Goal: Communication & Community: Answer question/provide support

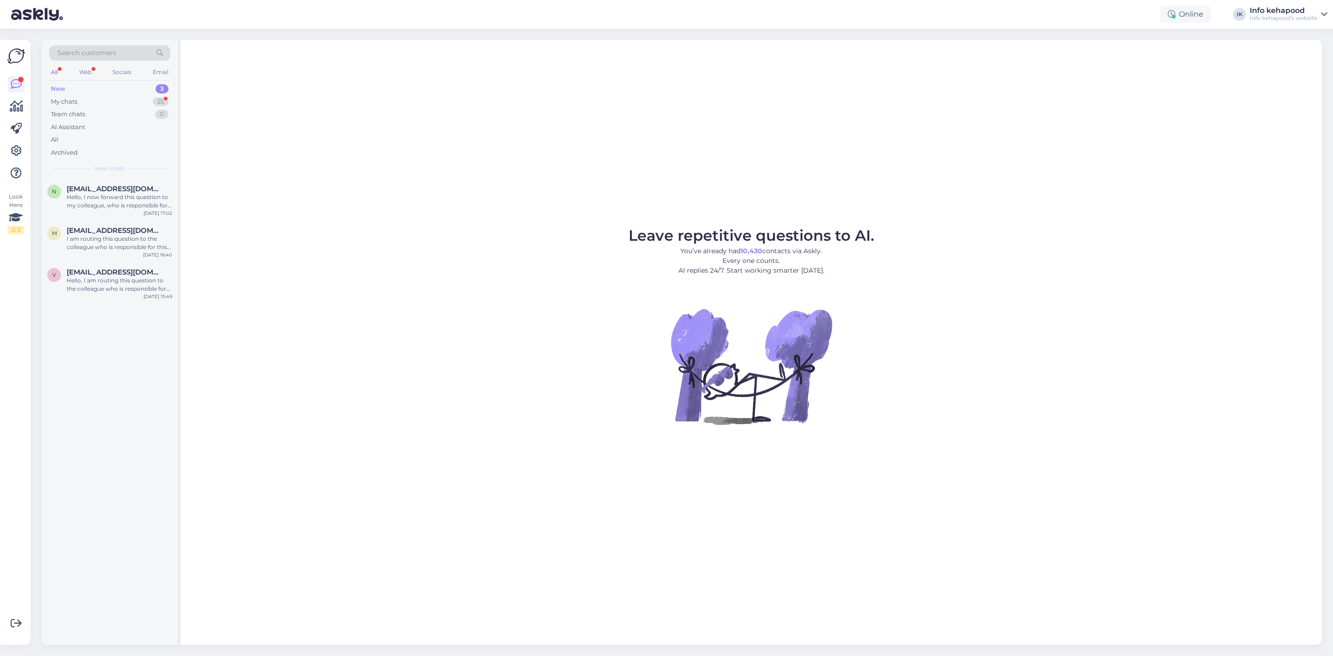
click at [93, 84] on div "New 3" at bounding box center [109, 88] width 121 height 13
click at [106, 278] on div "Hello, I am routing this question to the colleague who is responsible for this …" at bounding box center [120, 284] width 106 height 17
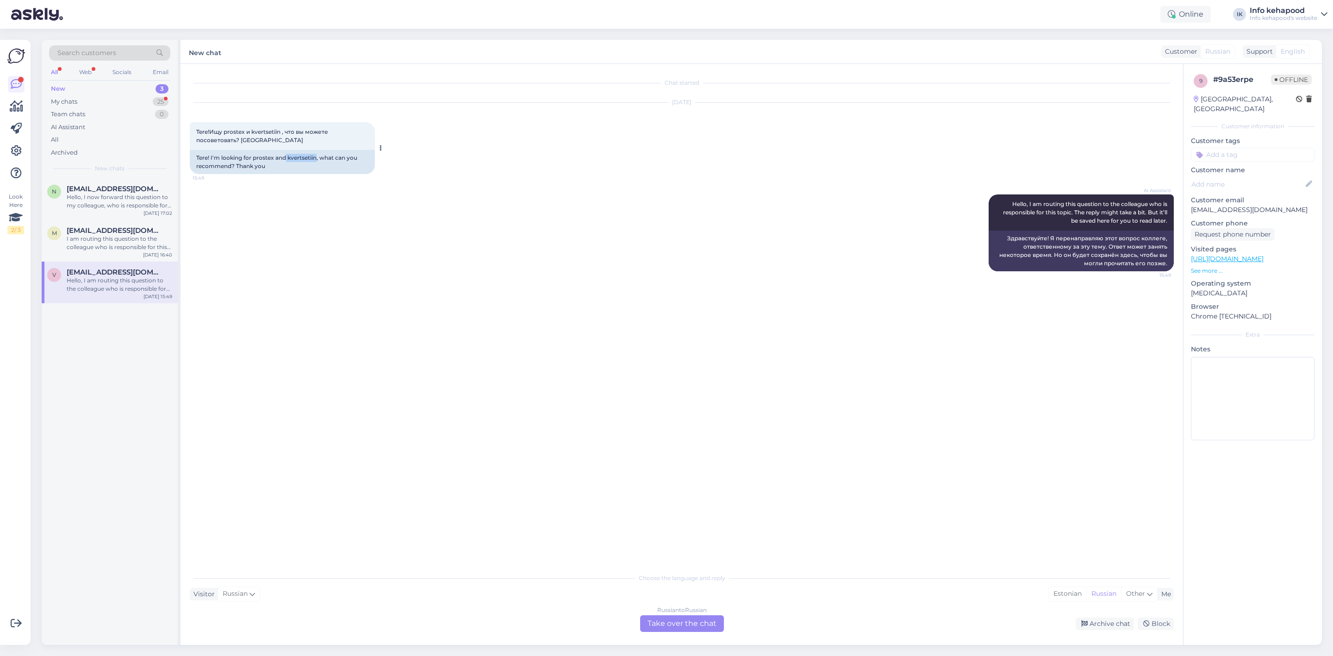
drag, startPoint x: 286, startPoint y: 154, endPoint x: 317, endPoint y: 160, distance: 30.6
click at [317, 160] on div "Tere! I'm looking for prostex and kvertsetiin, what can you recommend? Thank you" at bounding box center [282, 162] width 185 height 24
copy div "kvertsetiin"
click at [661, 625] on div "Russian to Russian Take over the chat" at bounding box center [682, 623] width 84 height 17
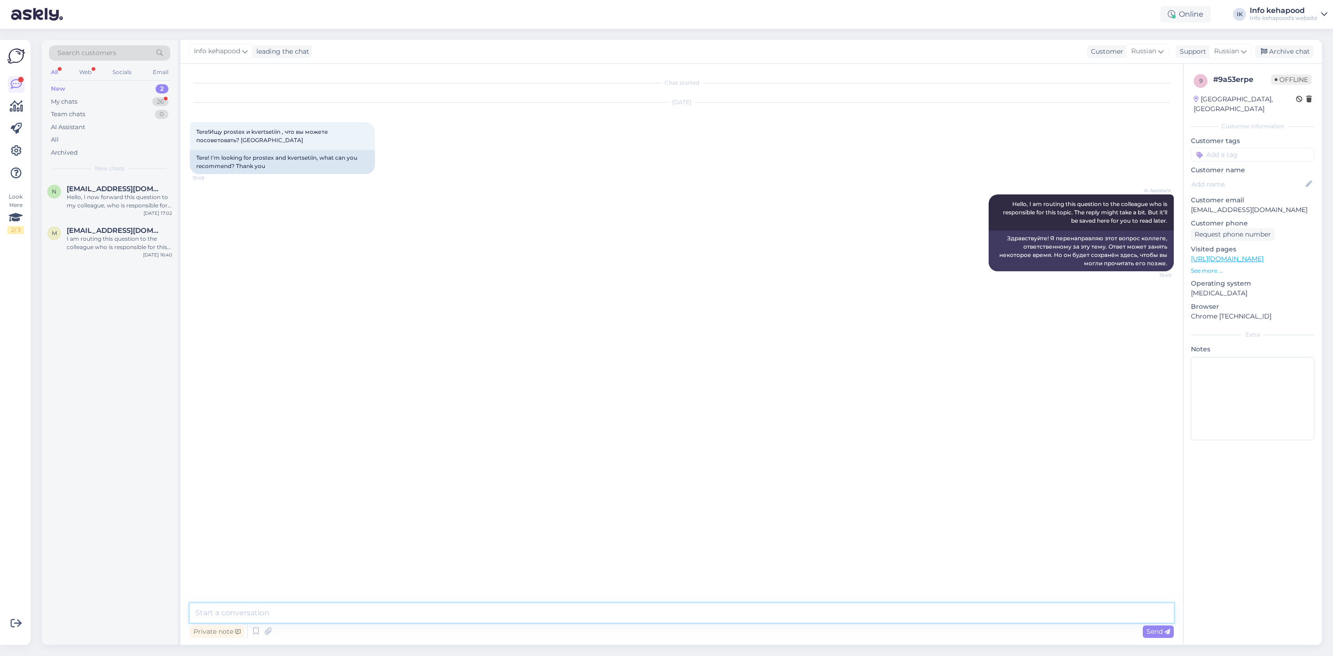
click at [382, 620] on textarea at bounding box center [682, 612] width 984 height 19
paste textarea "[URL][DOMAIN_NAME]"
click at [214, 611] on textarea "Tere! [URL][DOMAIN_NAME]" at bounding box center [682, 612] width 984 height 19
click at [632, 611] on textarea "Tere! Meie kodulehel saate [PERSON_NAME] vaadata. :) [URL][DOMAIN_NAME]" at bounding box center [682, 612] width 984 height 19
paste textarea "[URL][DOMAIN_NAME]"
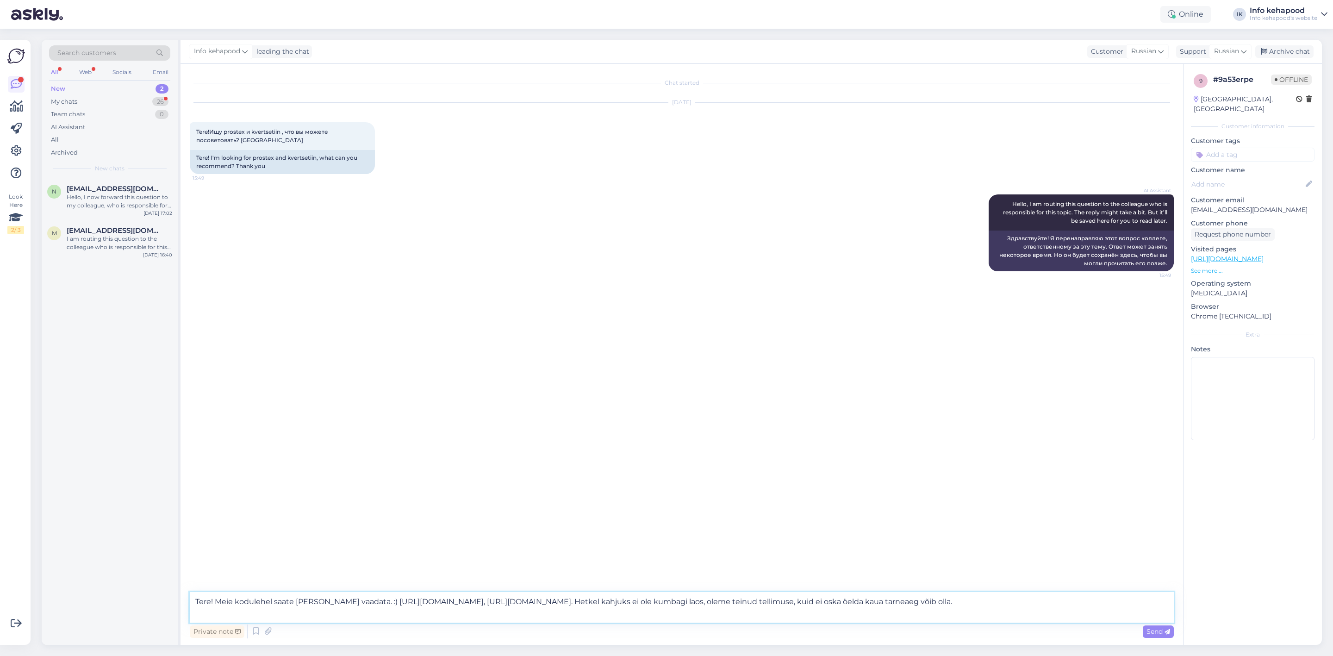
drag, startPoint x: 362, startPoint y: 601, endPoint x: 213, endPoint y: 594, distance: 148.7
click at [213, 594] on textarea "Tere! Meie kodulehel saate [PERSON_NAME] vaadata. :) [URL][DOMAIN_NAME], [URL][…" at bounding box center [682, 607] width 984 height 31
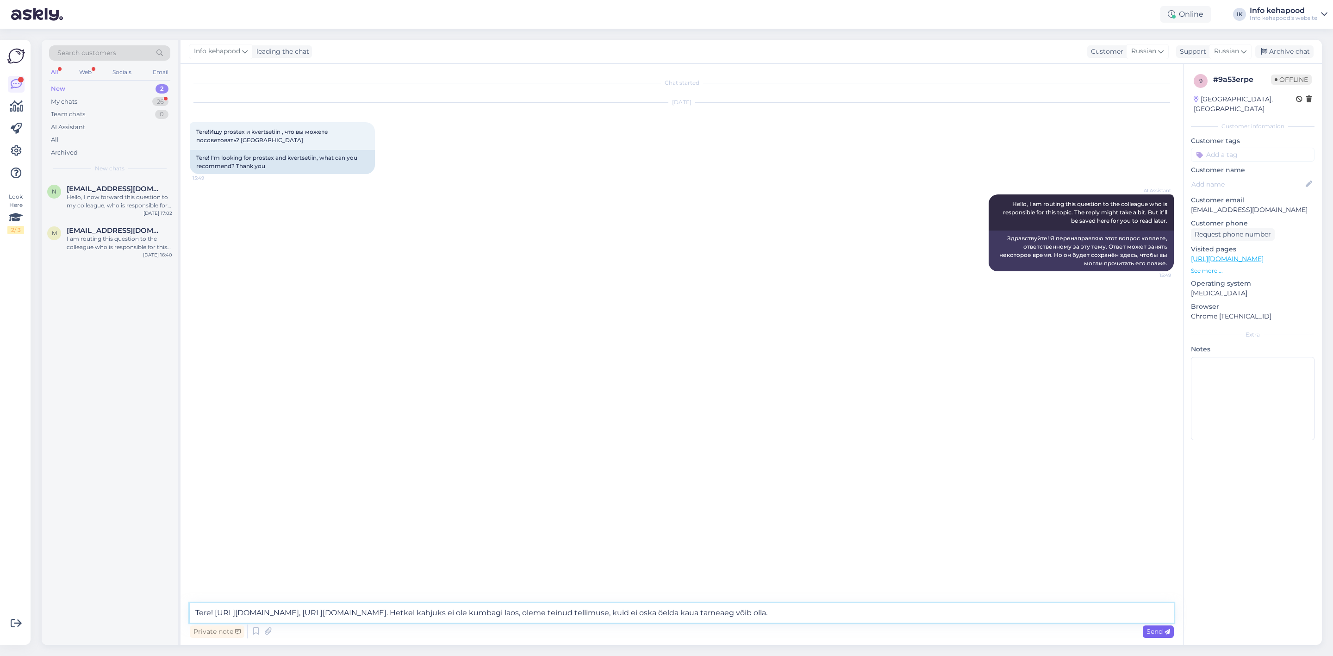
type textarea "Tere! [URL][DOMAIN_NAME], [URL][DOMAIN_NAME]. Hetkel kahjuks ei ole kumbagi lao…"
click at [1154, 630] on span "Send" at bounding box center [1158, 631] width 24 height 8
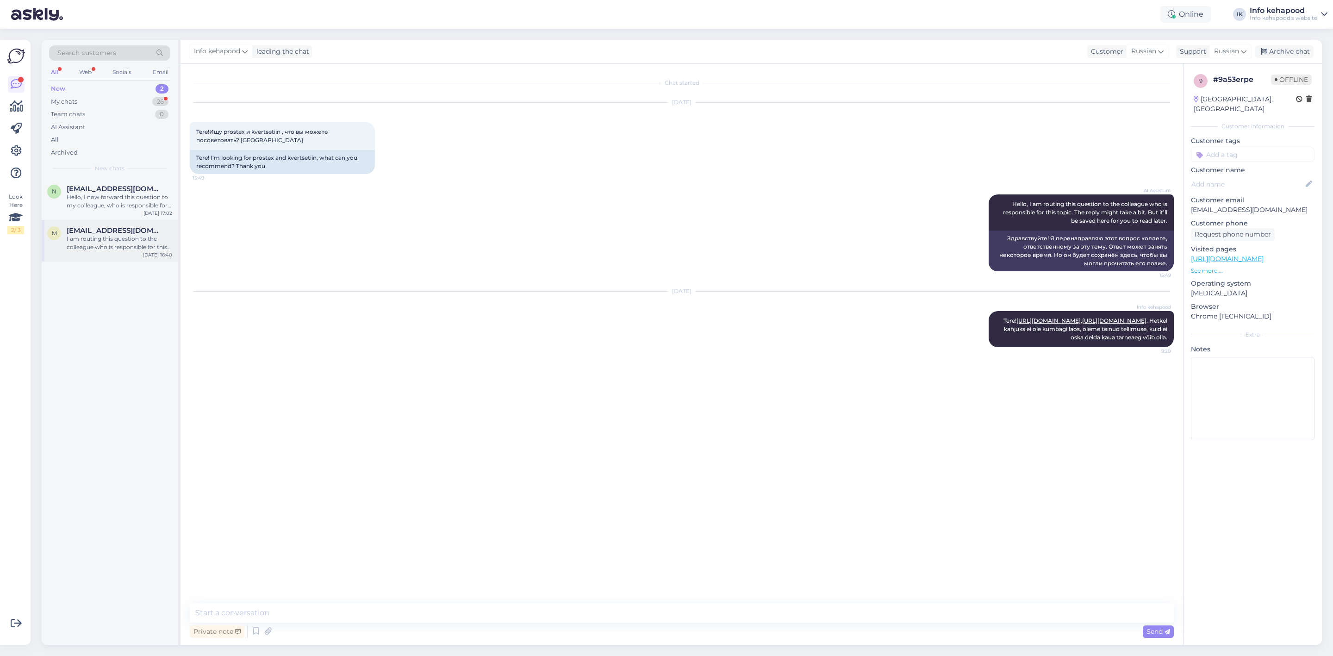
click at [110, 228] on span "[EMAIL_ADDRESS][DOMAIN_NAME]" at bounding box center [115, 230] width 96 height 8
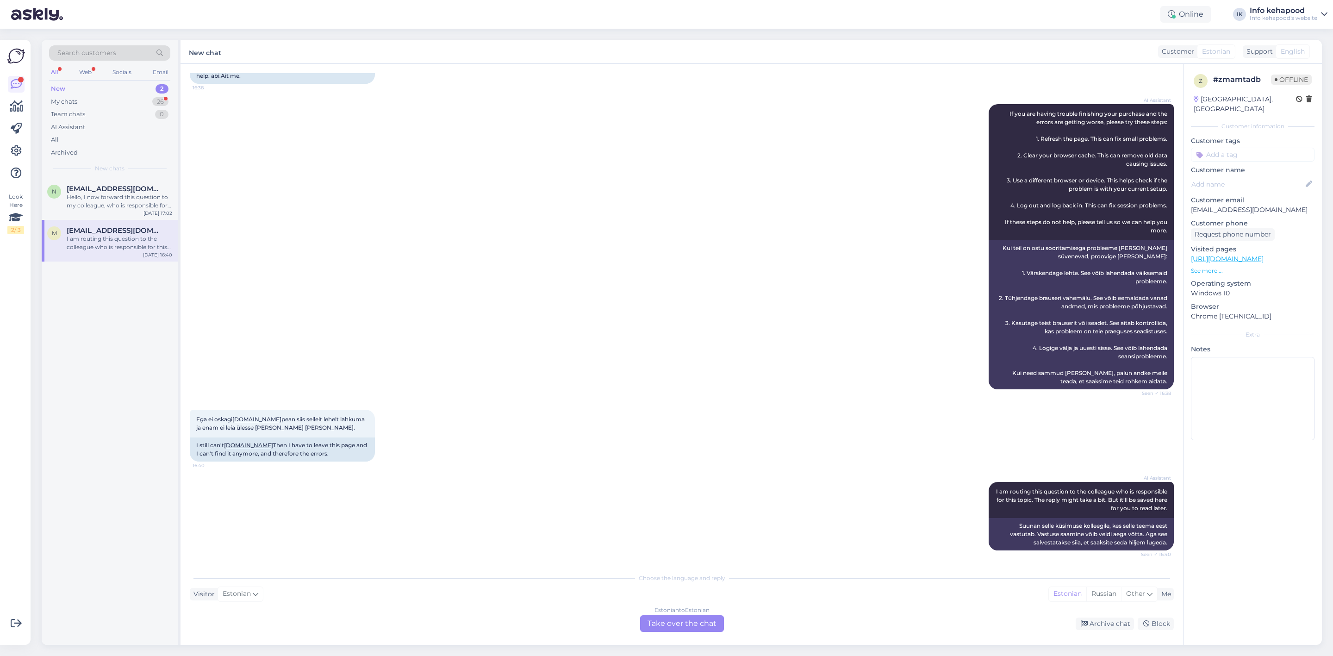
scroll to position [46, 0]
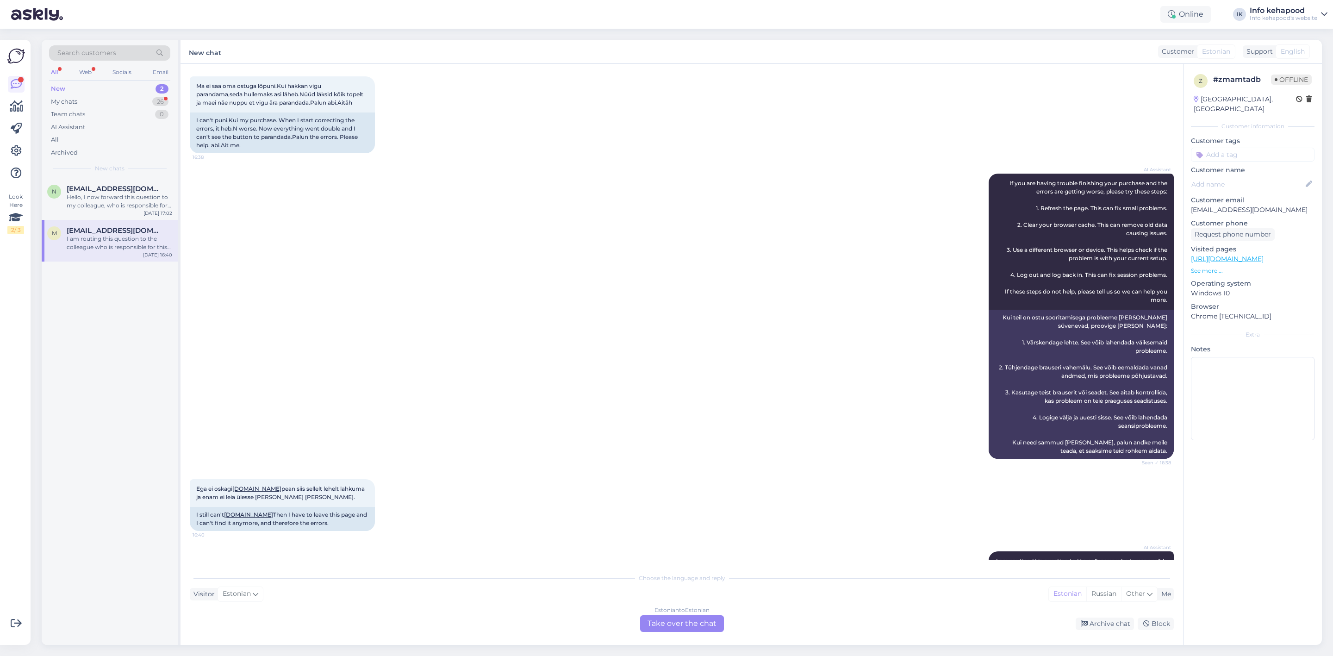
click at [1230, 255] on link "[URL][DOMAIN_NAME]" at bounding box center [1227, 259] width 73 height 8
click at [673, 626] on div "Estonian to Estonian Take over the chat" at bounding box center [682, 623] width 84 height 17
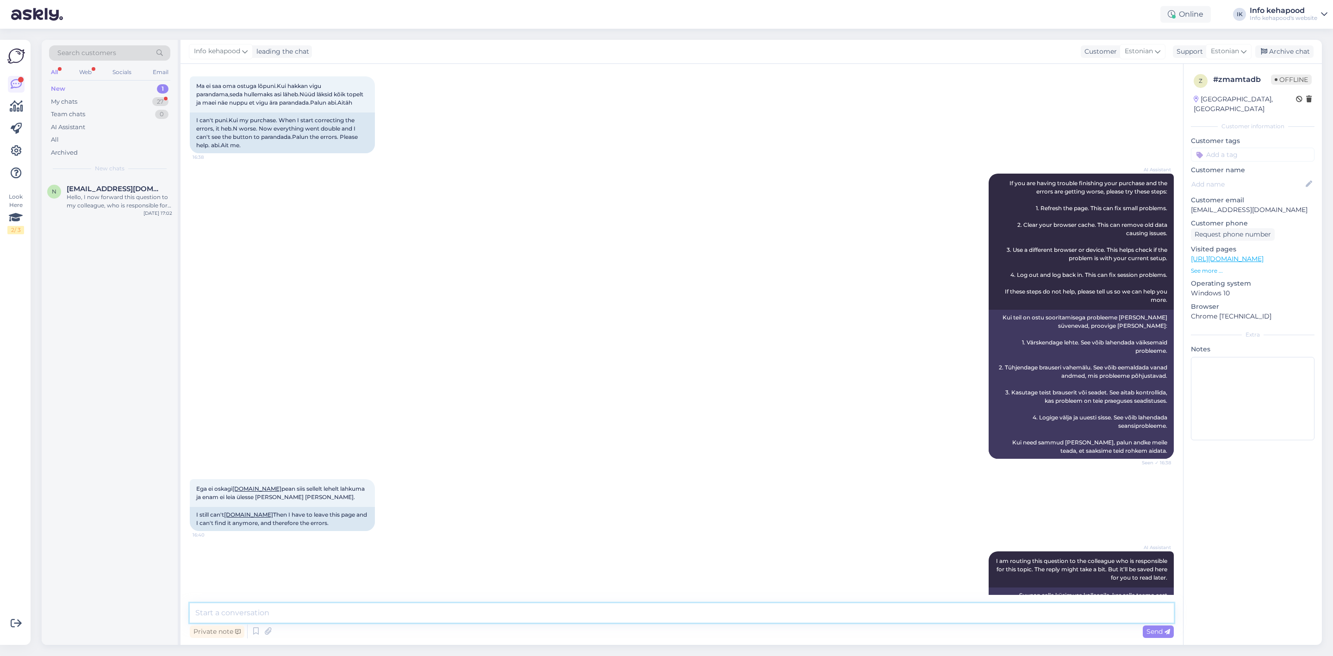
click at [654, 615] on textarea at bounding box center [682, 612] width 984 height 19
type textarea "Tere!"
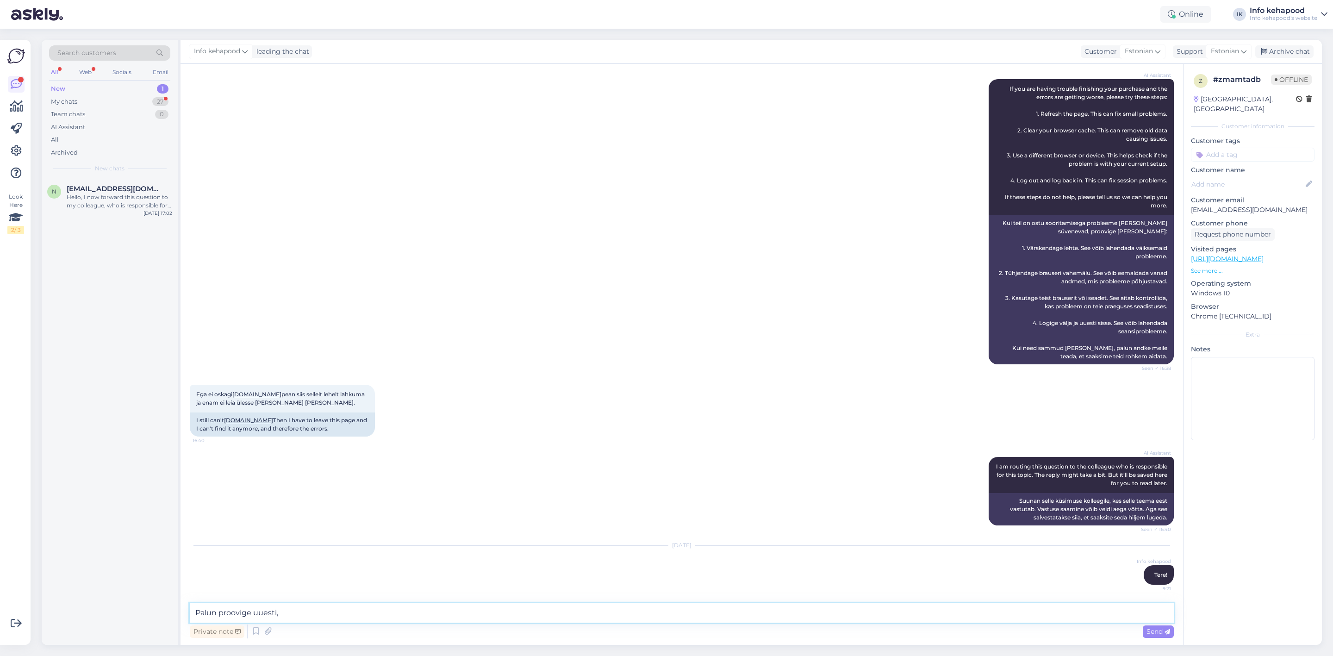
scroll to position [0, 0]
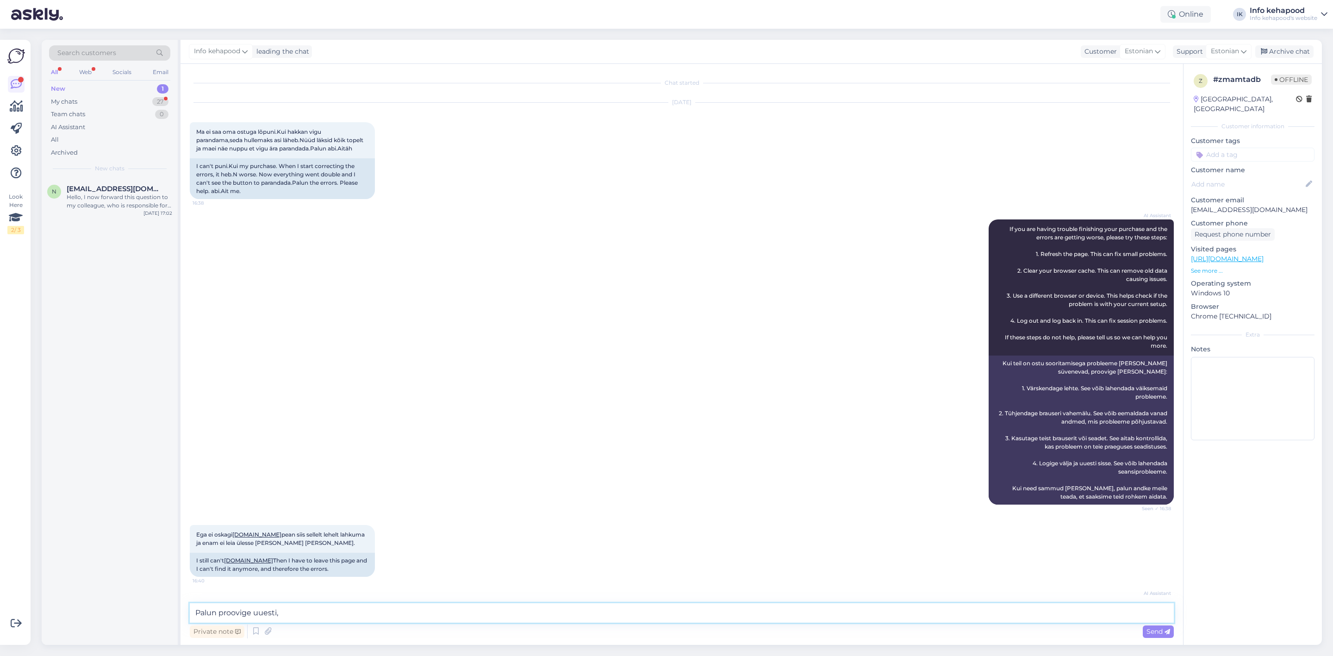
drag, startPoint x: 297, startPoint y: 609, endPoint x: 284, endPoint y: 611, distance: 13.3
click at [284, 611] on textarea "Palun proovige uuesti," at bounding box center [682, 612] width 984 height 19
type textarea "Palun proovige uuesti"
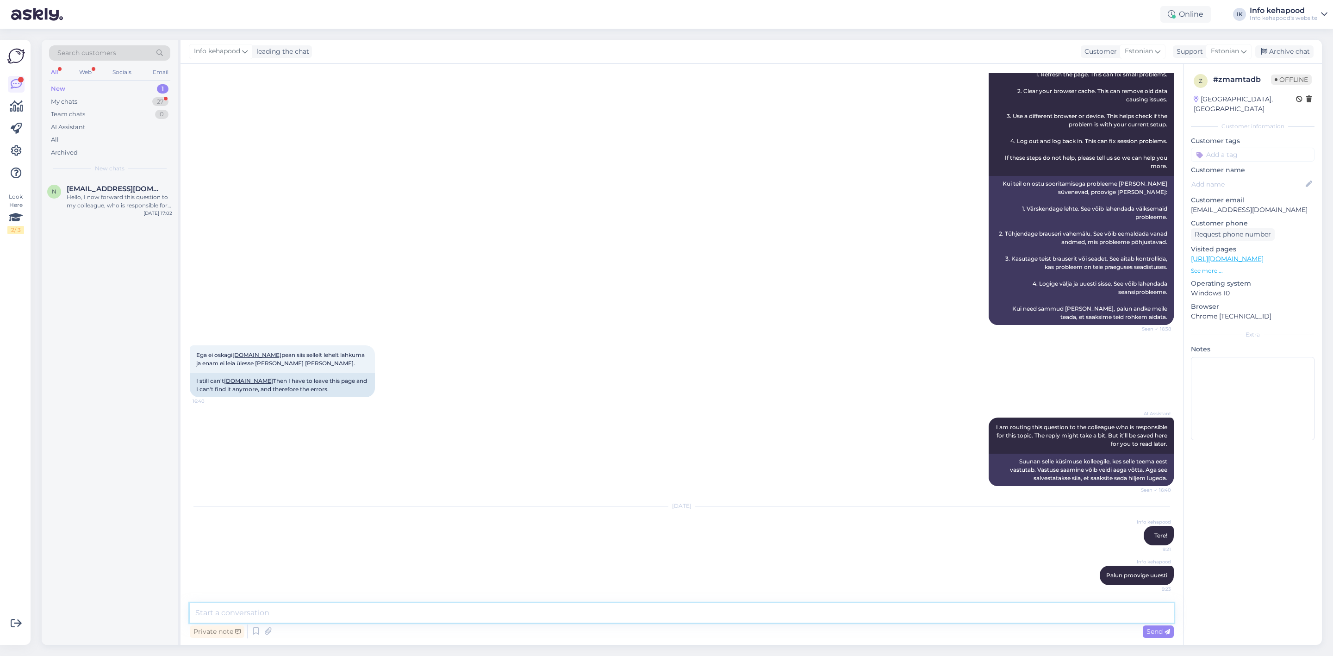
paste textarea "Aitäh, et andsite teada. Kahju kuulda, et probleem püsib [PERSON_NAME] meie soo…"
type textarea "Aitäh, et andsite teada. Kahju kuulda, et probleem püsib [PERSON_NAME] meie soo…"
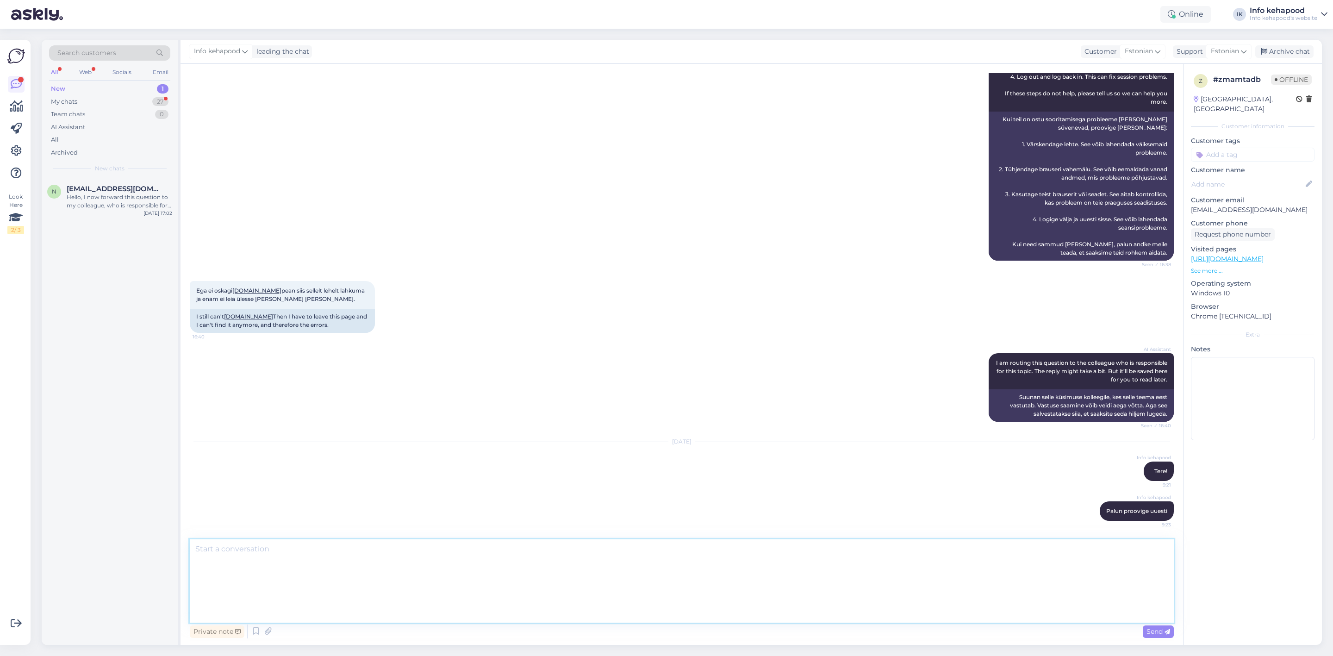
scroll to position [0, 0]
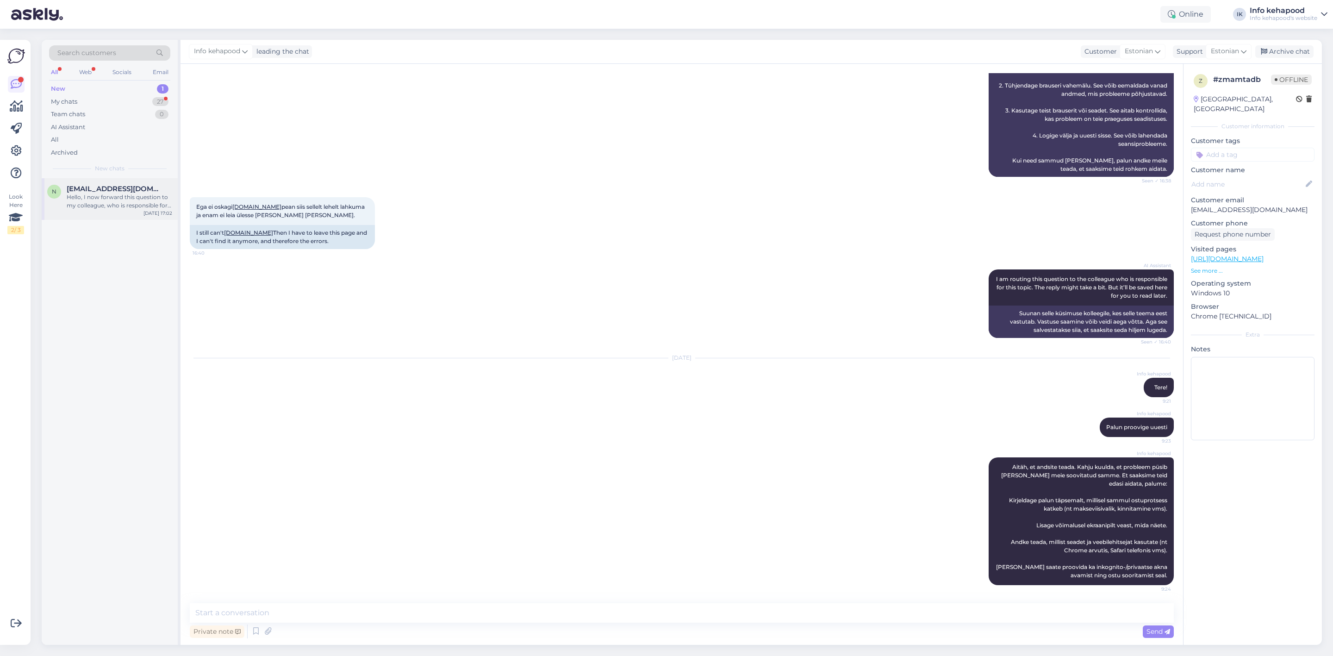
click at [112, 187] on span "[EMAIL_ADDRESS][DOMAIN_NAME]" at bounding box center [115, 189] width 96 height 8
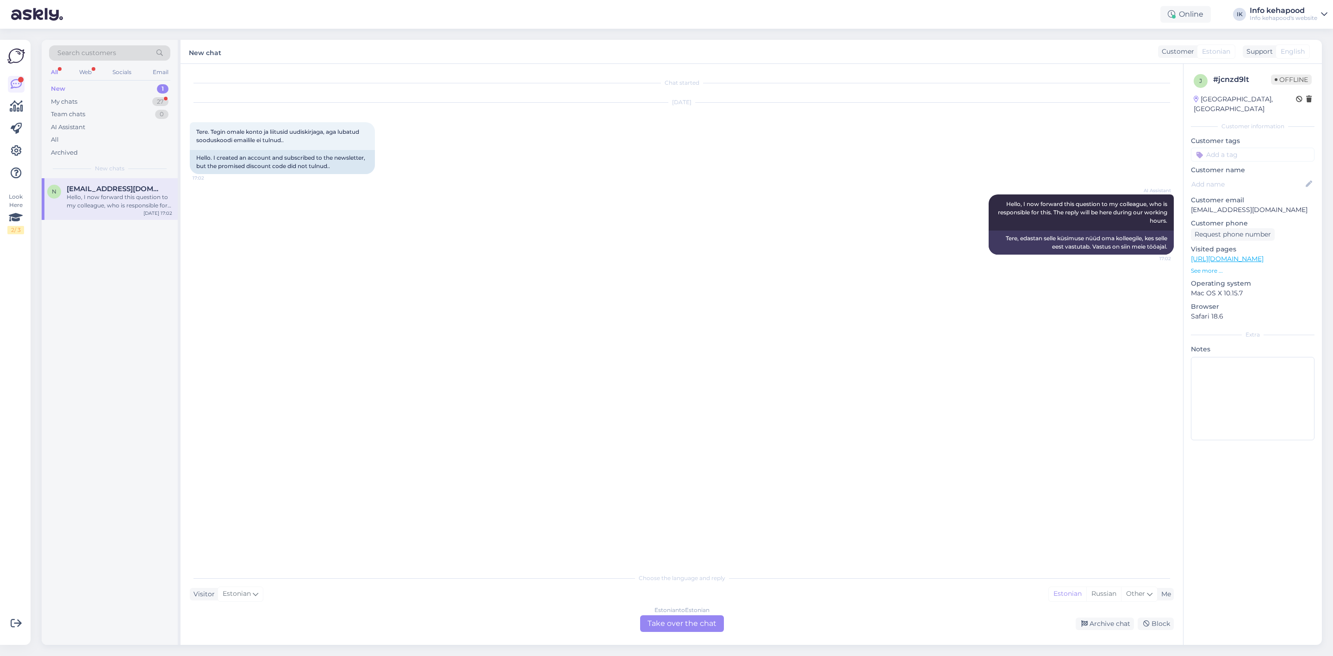
click at [125, 84] on div "New 1" at bounding box center [109, 88] width 121 height 13
click at [111, 110] on div "Team chats 0" at bounding box center [109, 114] width 121 height 13
click at [113, 96] on div "My chats 27" at bounding box center [109, 101] width 121 height 13
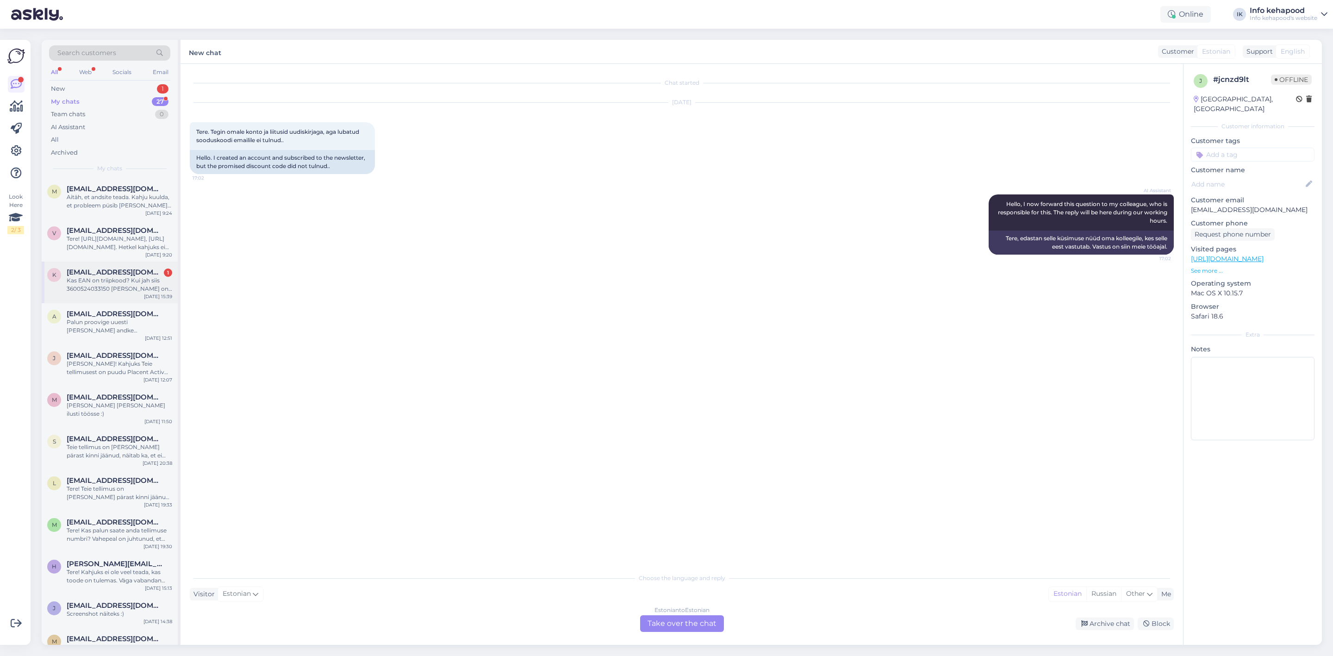
click at [76, 269] on span "[EMAIL_ADDRESS][DOMAIN_NAME]" at bounding box center [115, 272] width 96 height 8
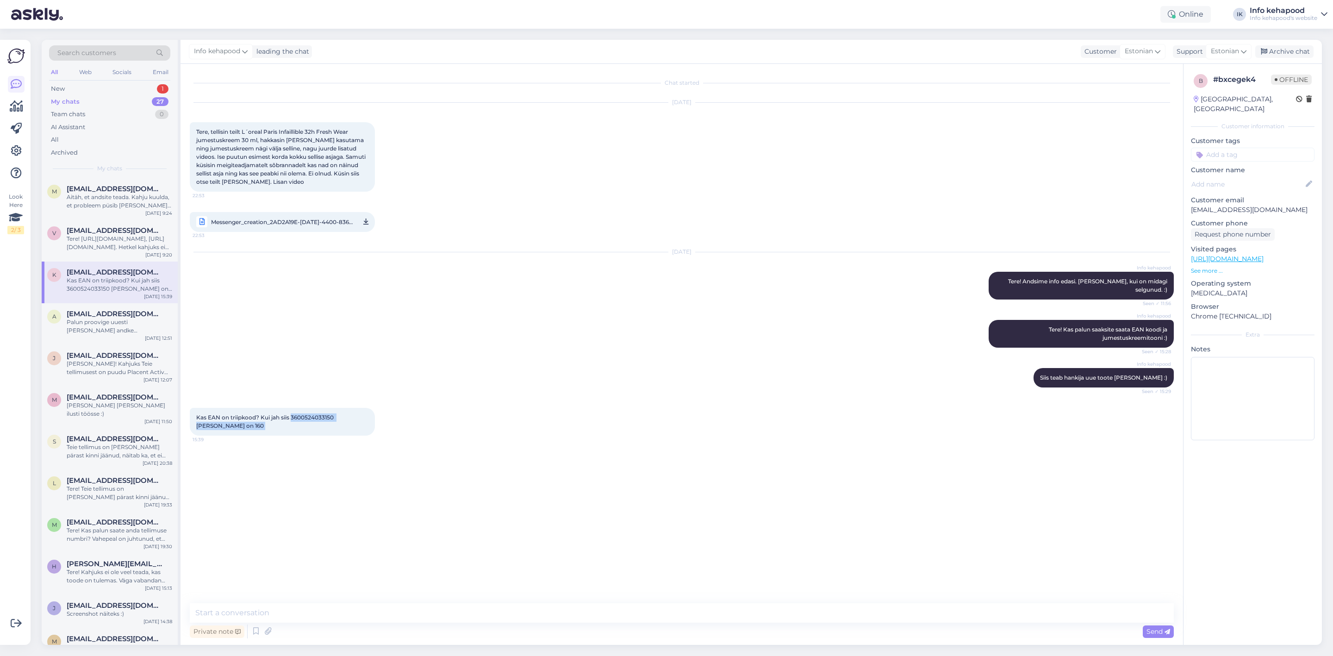
drag, startPoint x: 292, startPoint y: 418, endPoint x: 381, endPoint y: 435, distance: 89.9
click at [375, 435] on div "Kas EAN on triipkood? Kui jah siis 3600524033150 [PERSON_NAME] on 160 15:39" at bounding box center [282, 422] width 185 height 28
copy div "3600524033150 [PERSON_NAME] on 160 15:39"
drag, startPoint x: 218, startPoint y: 319, endPoint x: 230, endPoint y: 360, distance: 42.0
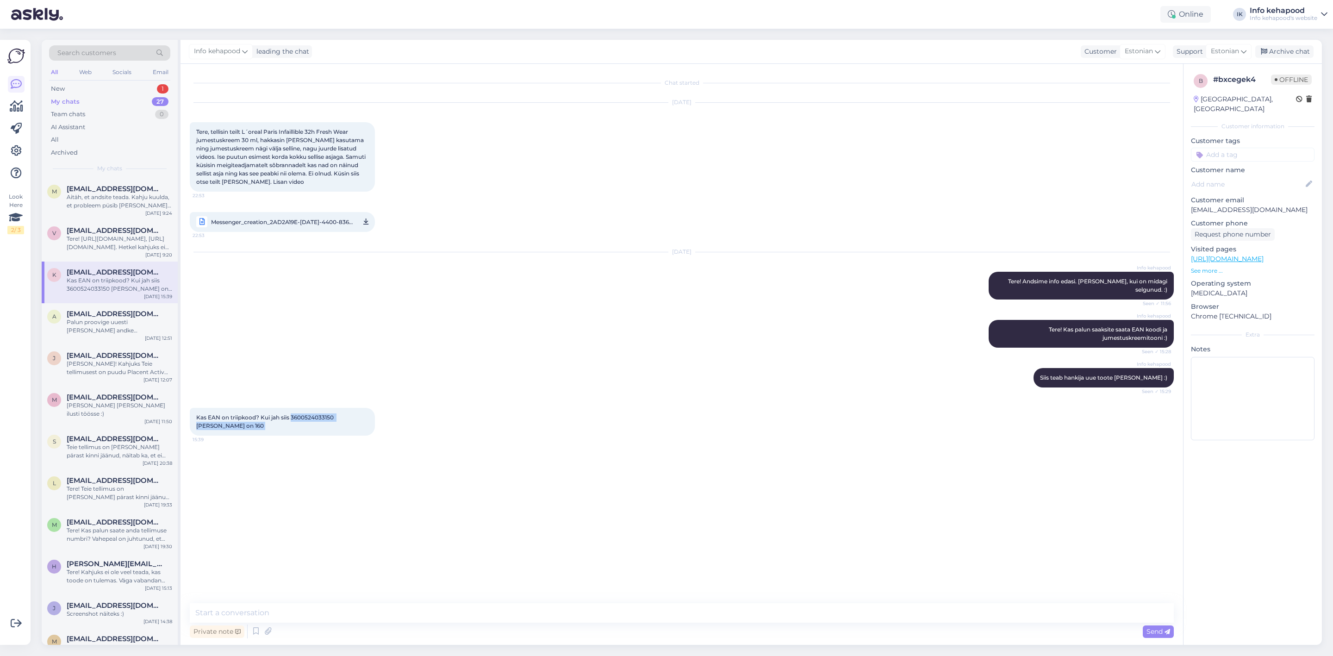
click at [218, 319] on div "Info kehapood Tere! Kas palun saaksite saata EAN koodi ja jumestuskreemitooni :…" at bounding box center [682, 334] width 984 height 48
click at [247, 610] on textarea at bounding box center [682, 612] width 984 height 19
type textarea "Aitäh! [PERSON_NAME] info edasi."
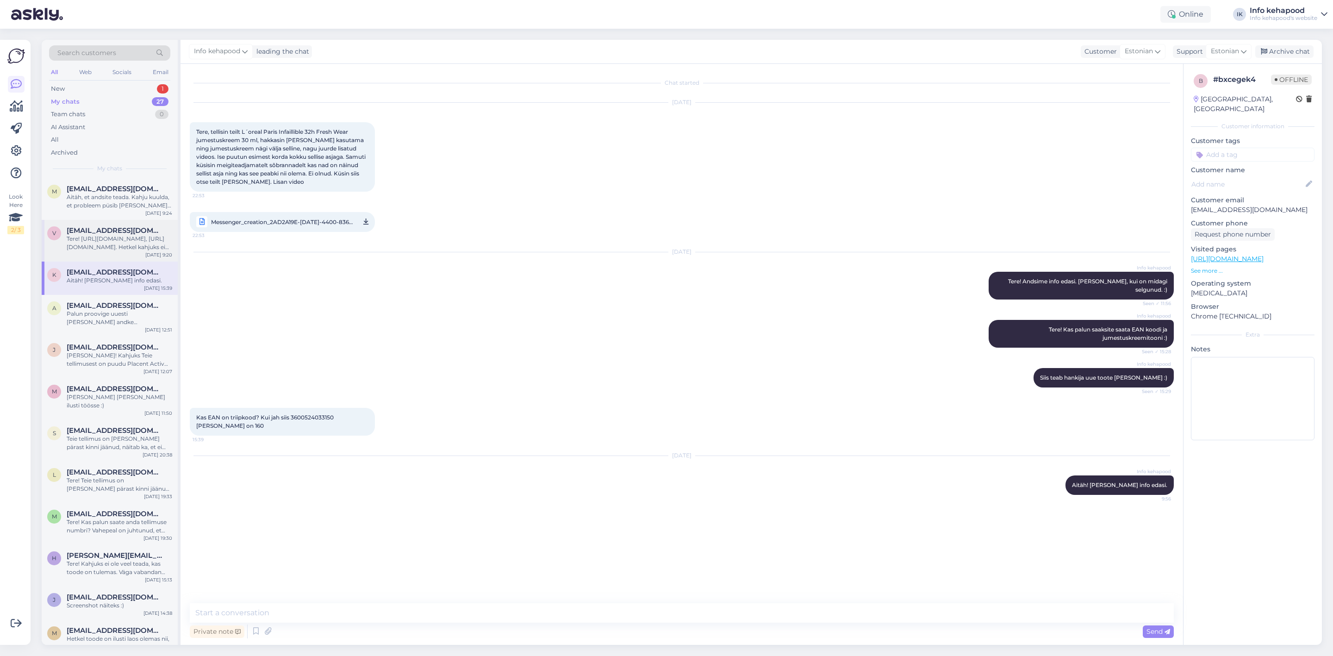
click at [71, 231] on span "[EMAIL_ADDRESS][DOMAIN_NAME]" at bounding box center [115, 230] width 96 height 8
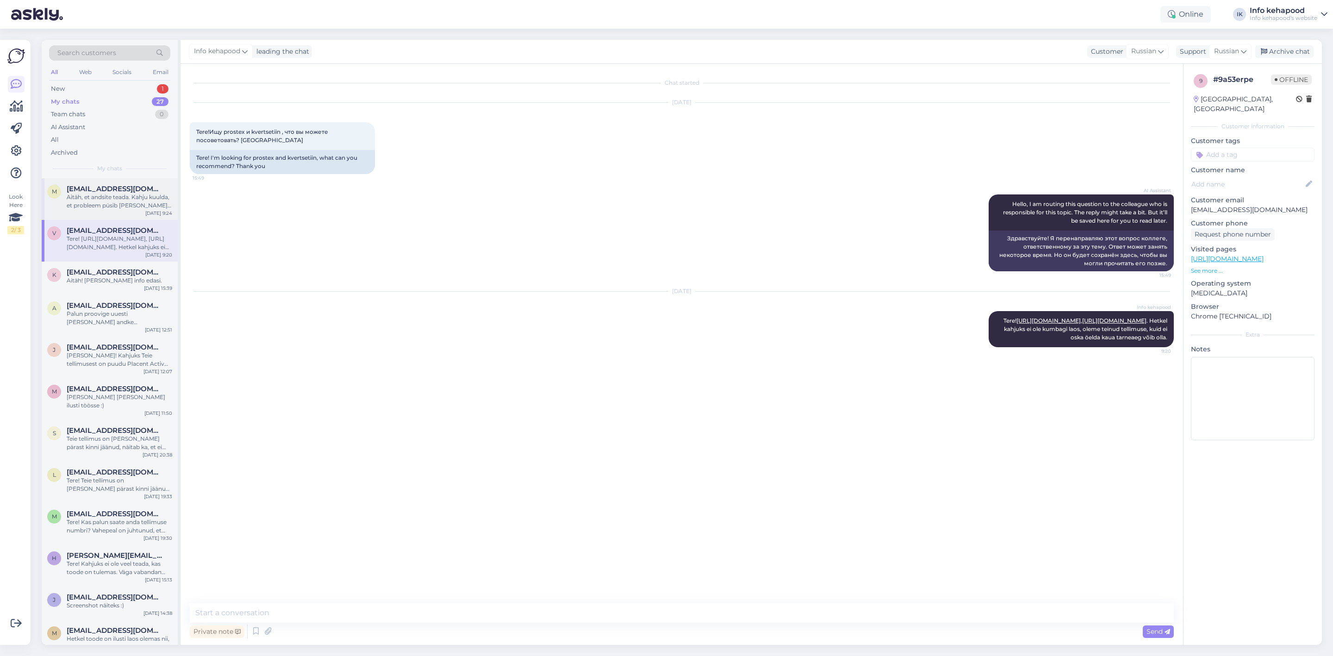
click at [86, 204] on div "Aitäh, et andsite teada. Kahju kuulda, et probleem püsib [PERSON_NAME] meie soo…" at bounding box center [120, 201] width 106 height 17
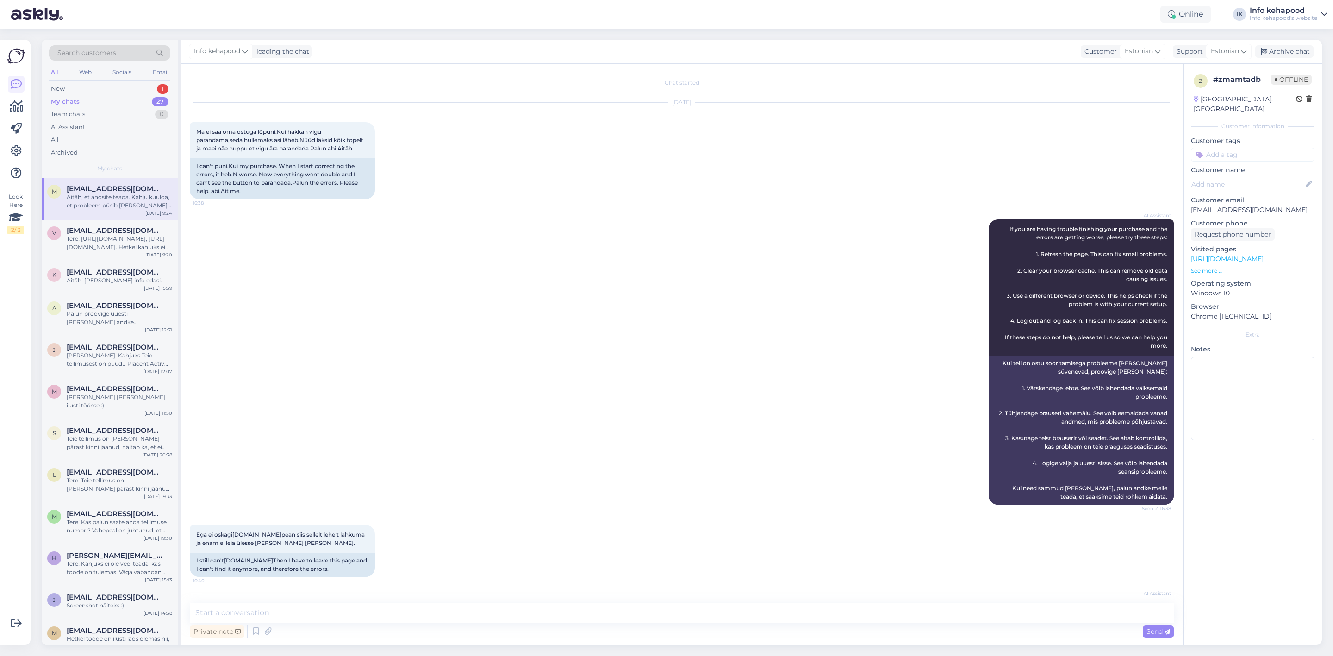
scroll to position [328, 0]
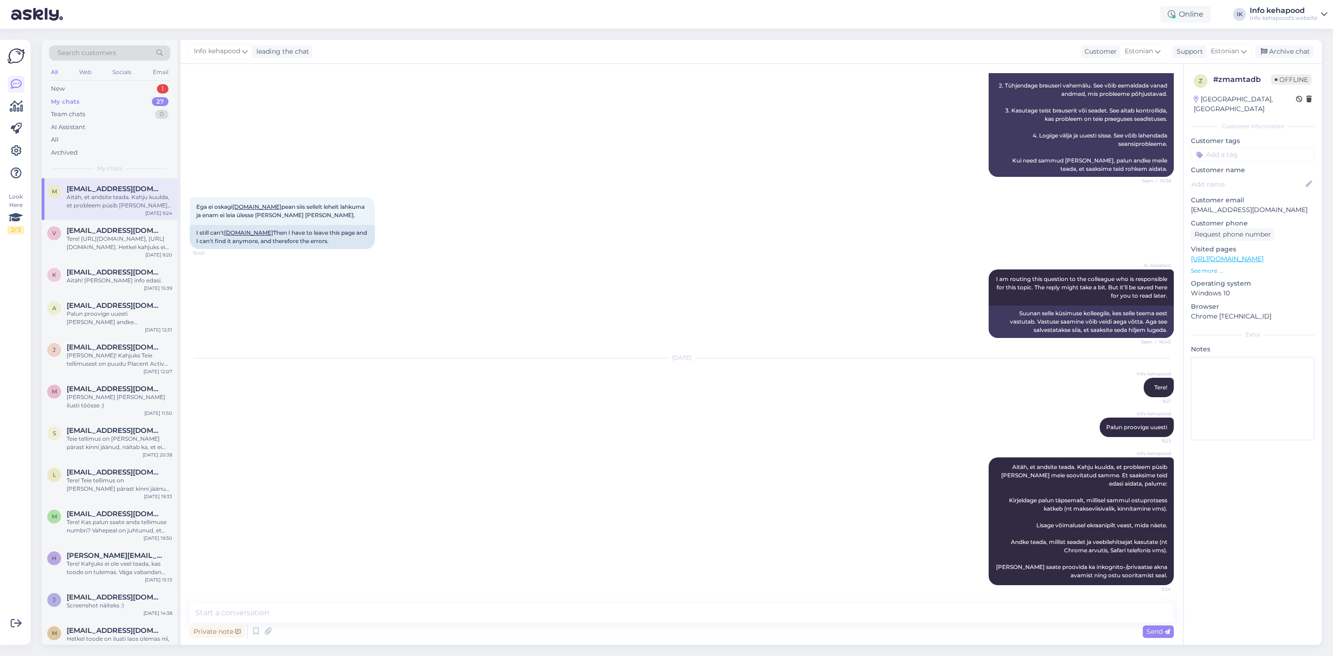
click at [746, 9] on div "Online IK Info kehapood Info kehapood's website" at bounding box center [666, 14] width 1333 height 29
click at [132, 88] on div "New 1" at bounding box center [109, 88] width 121 height 13
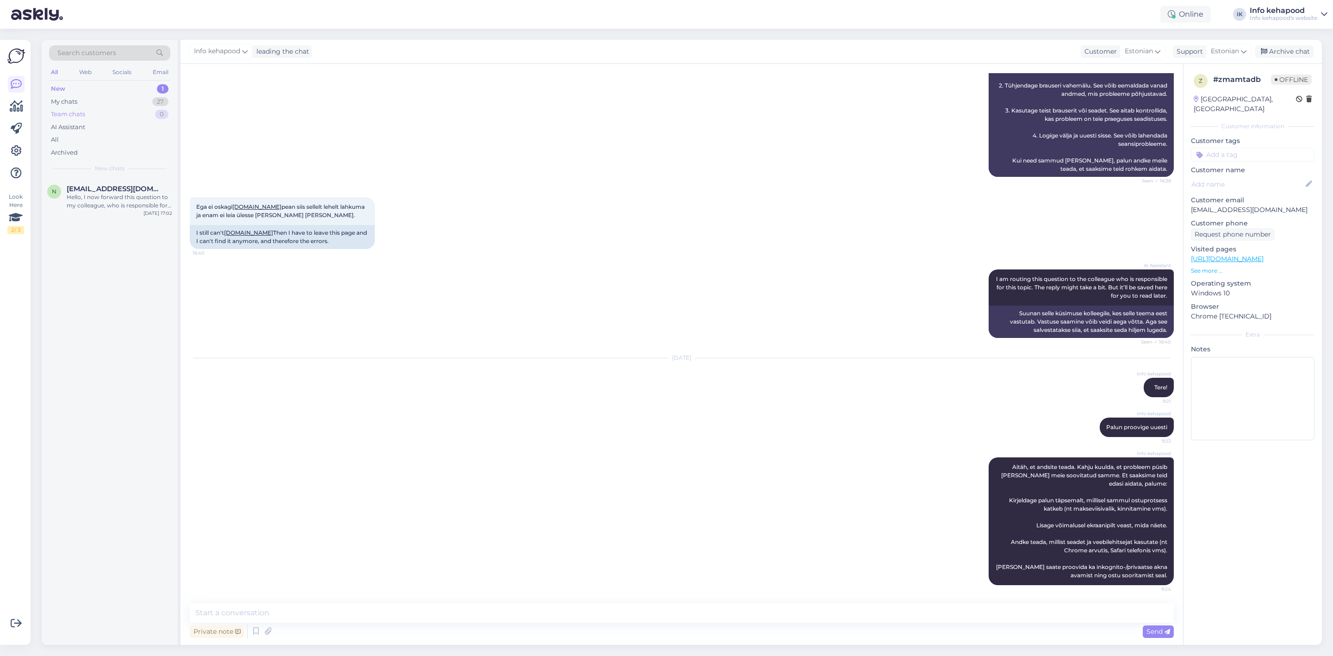
click at [108, 108] on div "Team chats 0" at bounding box center [109, 114] width 121 height 13
click at [114, 100] on div "My chats 27" at bounding box center [109, 101] width 121 height 13
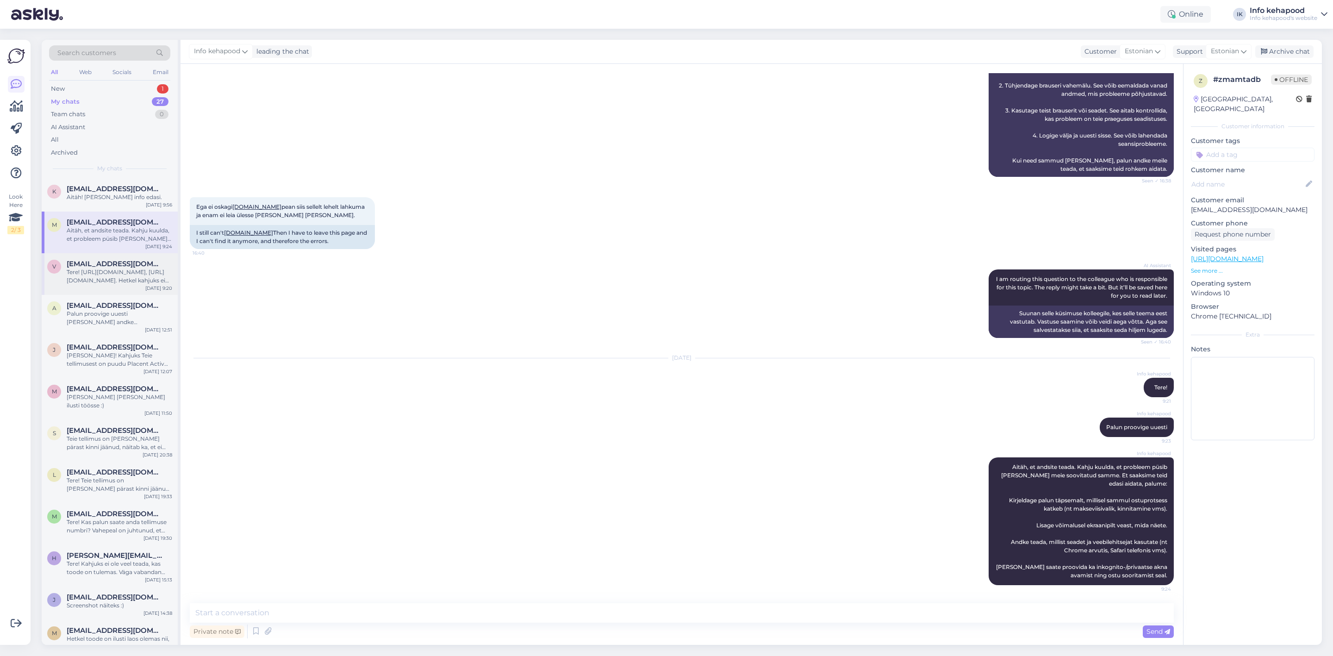
click at [85, 260] on span "[EMAIL_ADDRESS][DOMAIN_NAME]" at bounding box center [115, 264] width 96 height 8
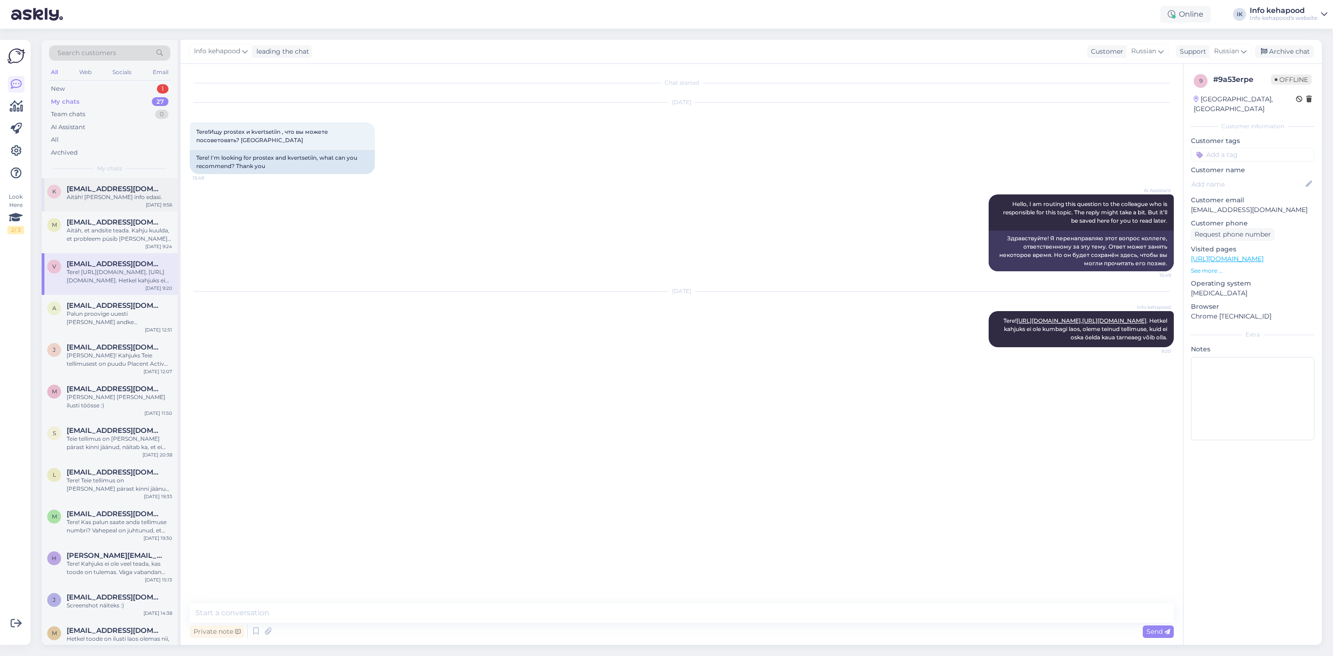
click at [100, 185] on span "[EMAIL_ADDRESS][DOMAIN_NAME]" at bounding box center [115, 189] width 96 height 8
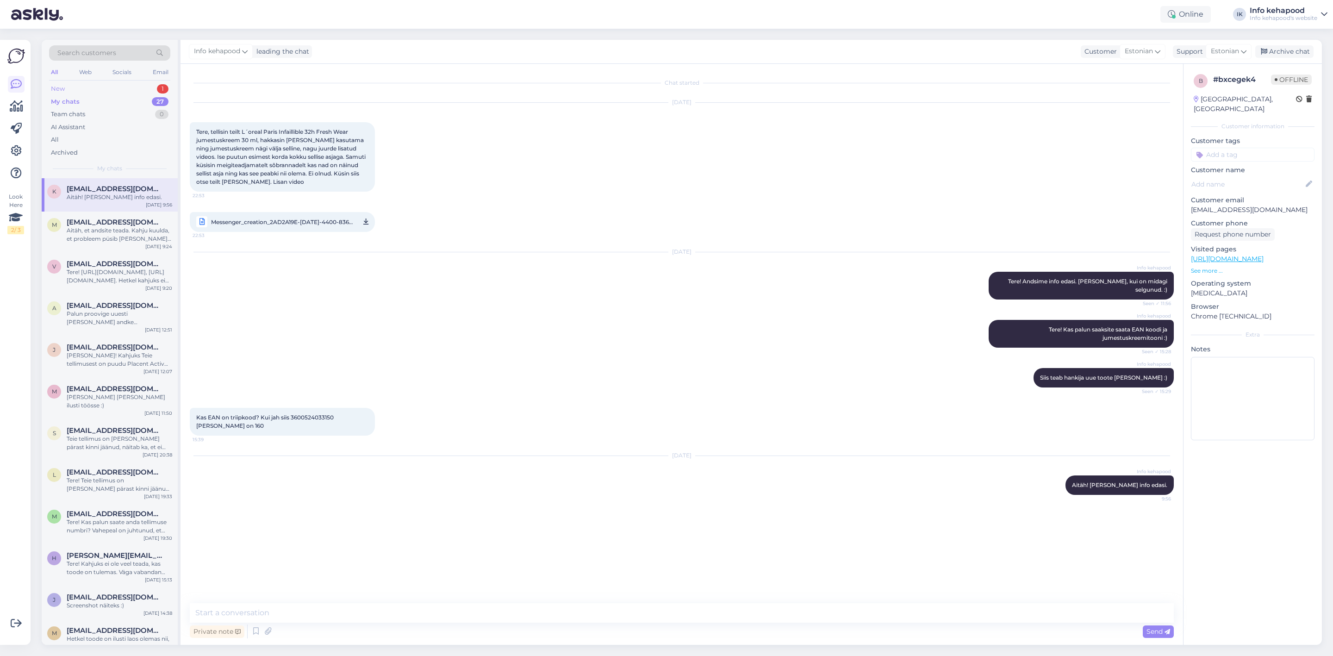
click at [102, 89] on div "New 1" at bounding box center [109, 88] width 121 height 13
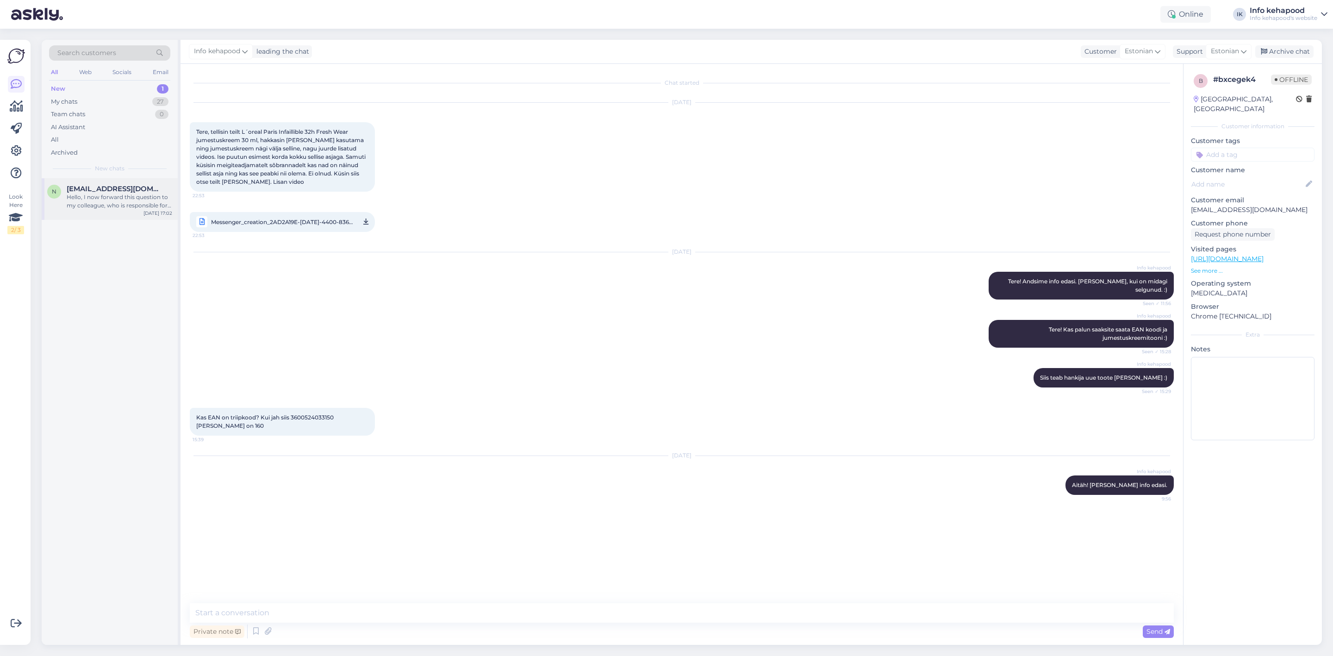
click at [103, 210] on div "n [EMAIL_ADDRESS][DOMAIN_NAME] Hello, I now forward this question to my colleag…" at bounding box center [110, 199] width 136 height 42
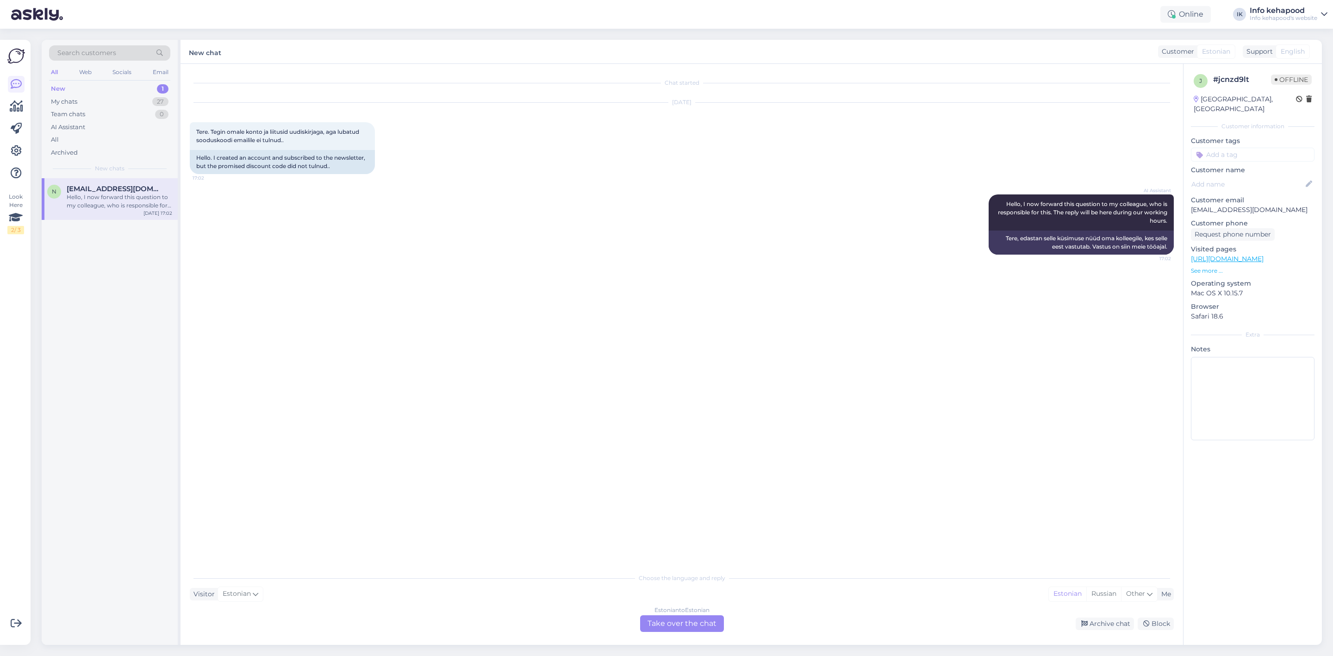
click at [659, 619] on div "Estonian to Estonian Take over the chat" at bounding box center [682, 623] width 84 height 17
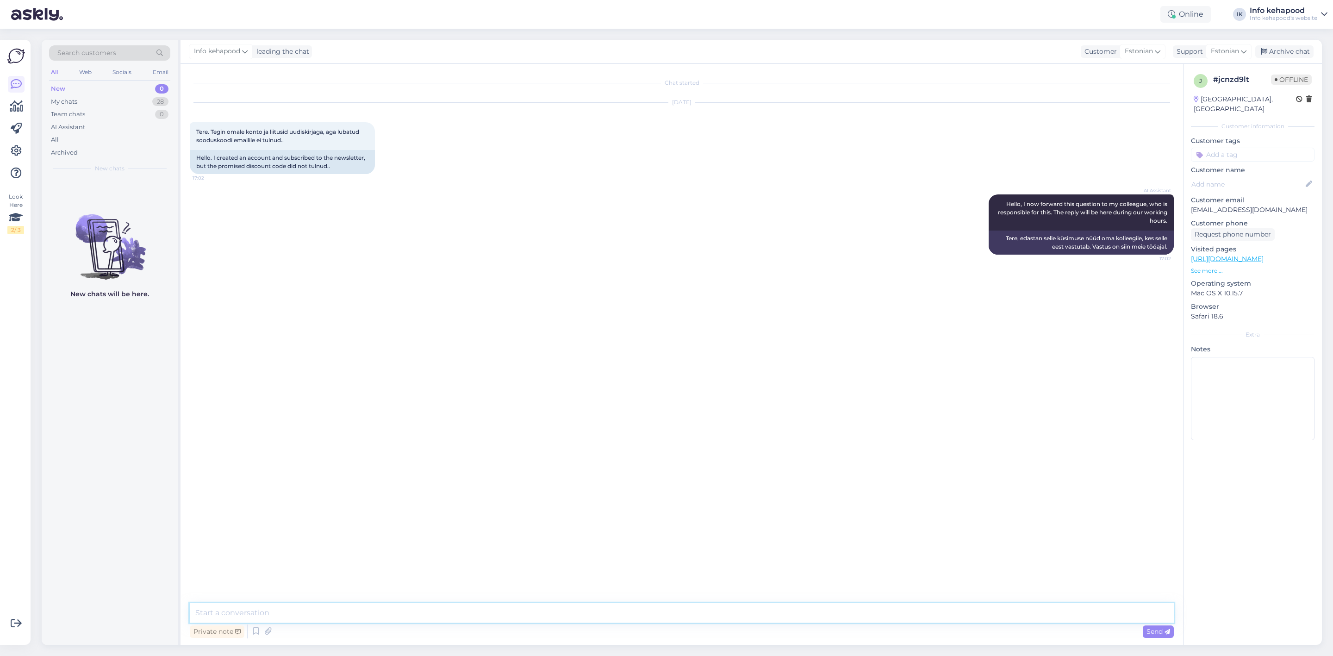
click at [592, 608] on textarea at bounding box center [682, 612] width 984 height 19
click at [353, 622] on textarea "Tere! Kas mõtlete kingituse kampaaniat?" at bounding box center [682, 612] width 984 height 19
type textarea "Tere! Kas mõtlete kingituse kampaaniat uudiskirjaga liitujale?"
